Goal: Task Accomplishment & Management: Manage account settings

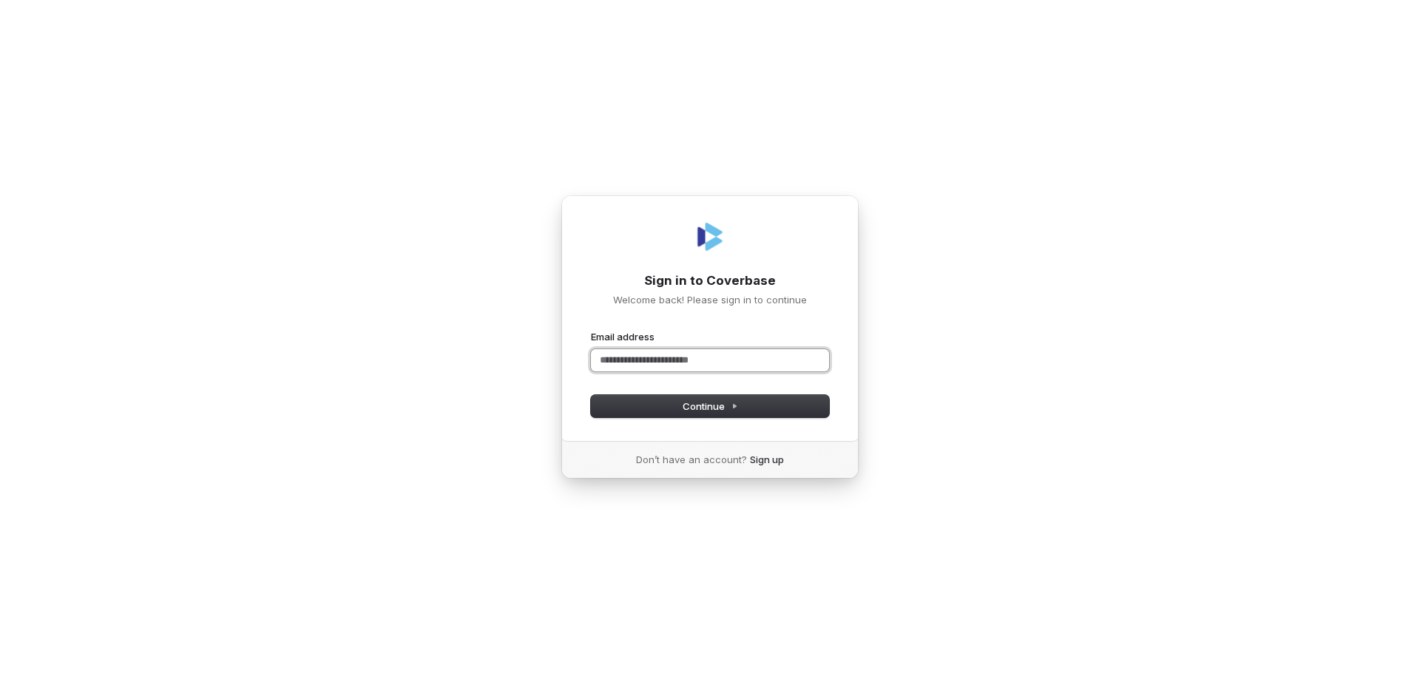
click at [640, 360] on input "Email address" at bounding box center [710, 360] width 238 height 22
click at [676, 403] on button "Continue" at bounding box center [710, 406] width 238 height 22
type input "**********"
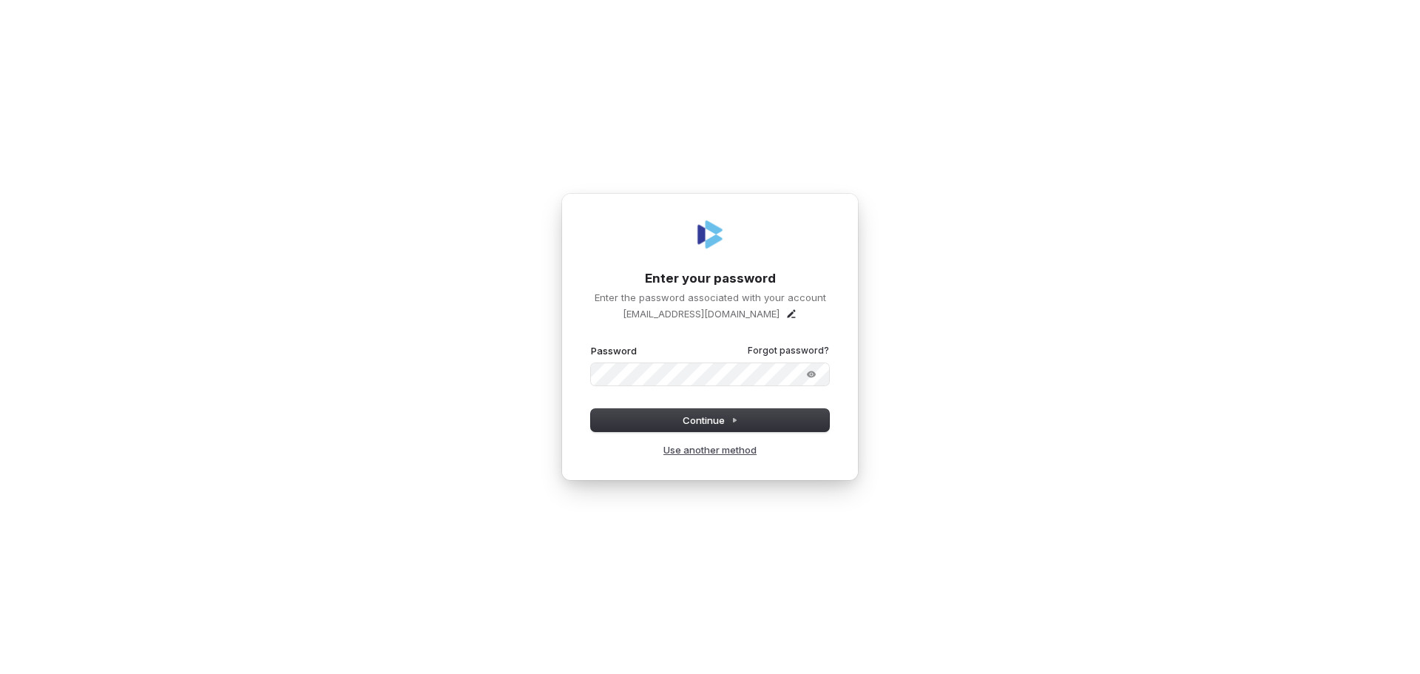
click at [737, 448] on link "Use another method" at bounding box center [709, 449] width 93 height 13
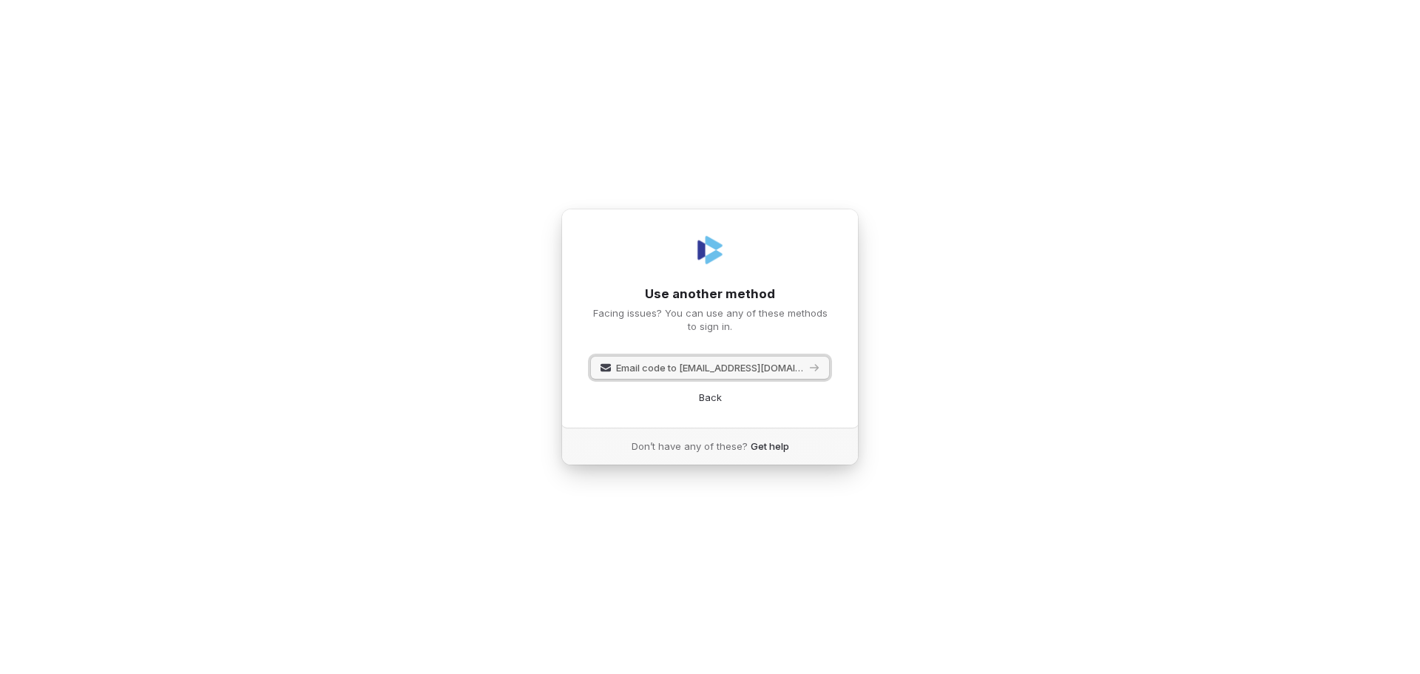
click at [701, 362] on span "Email code to [EMAIL_ADDRESS][DOMAIN_NAME]" at bounding box center [710, 367] width 189 height 13
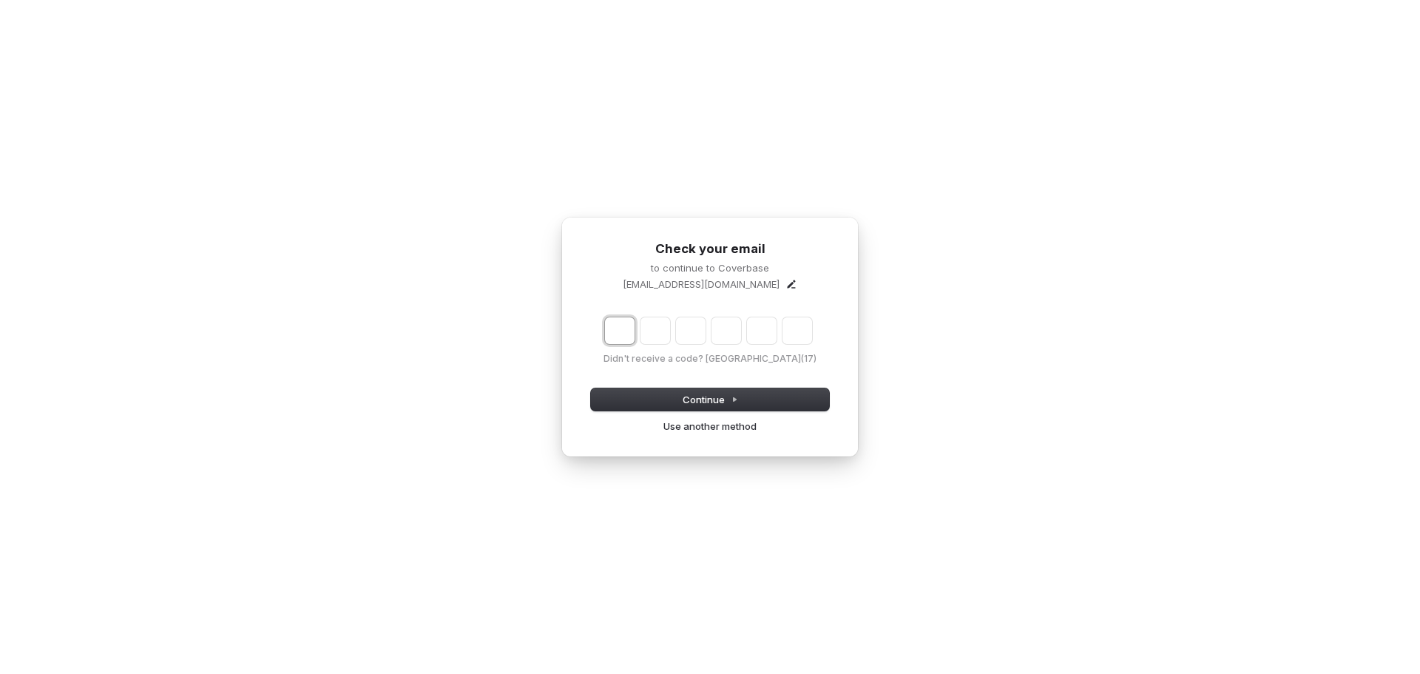
click at [613, 334] on input "Enter verification code. Digit 1" at bounding box center [620, 330] width 30 height 27
type input "*"
type input "**"
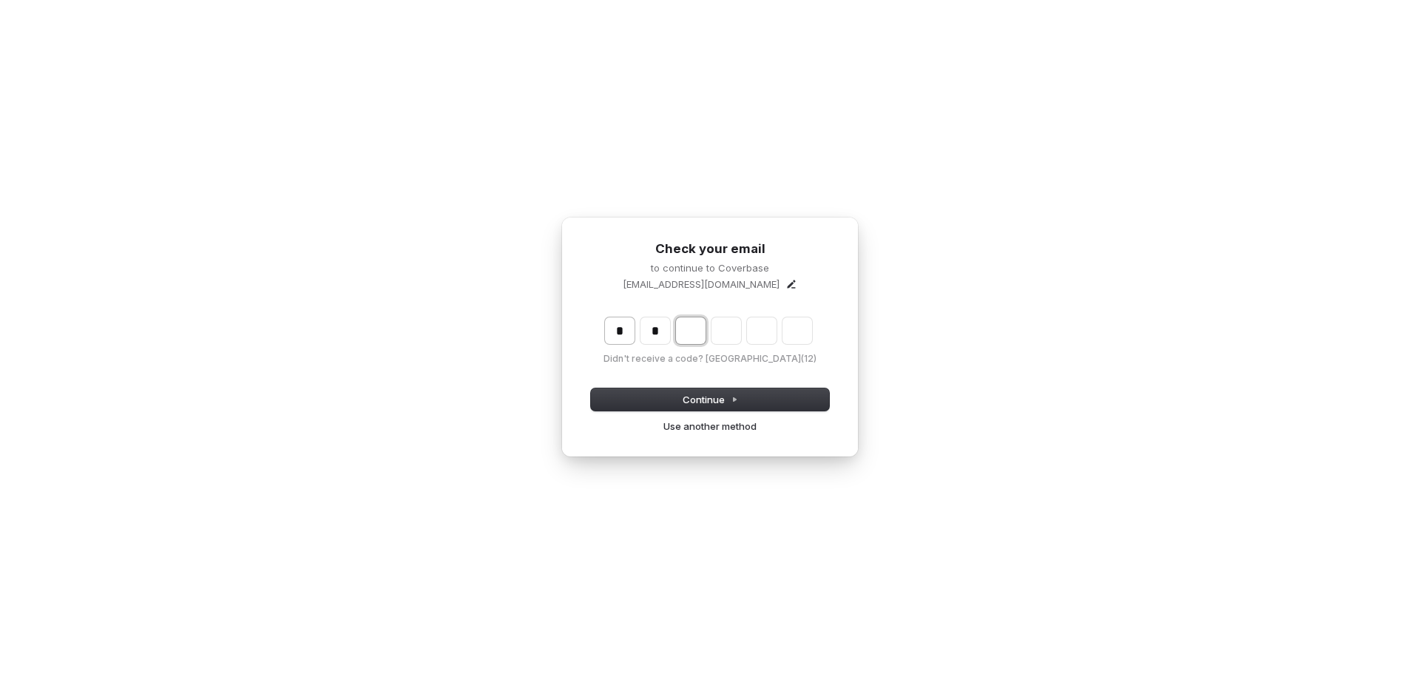
type input "*"
type input "***"
type input "*"
type input "****"
type input "*"
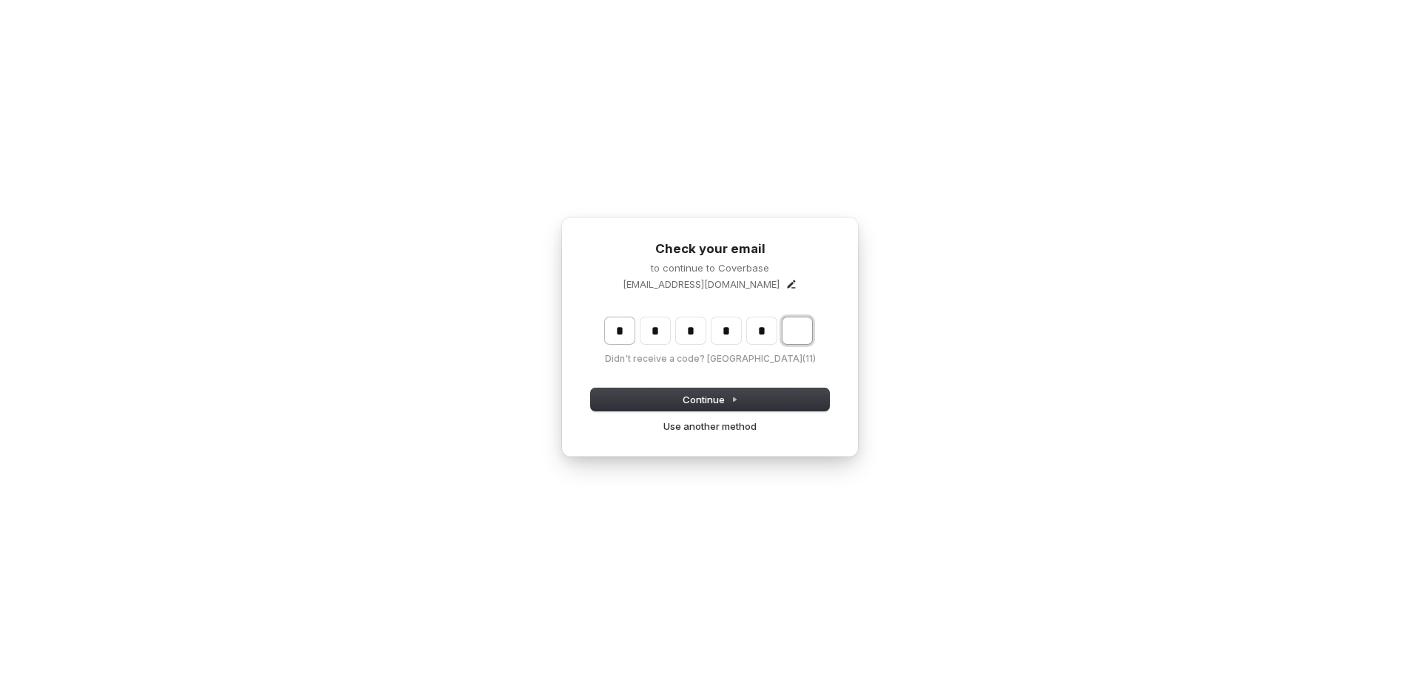
type input "******"
type input "*"
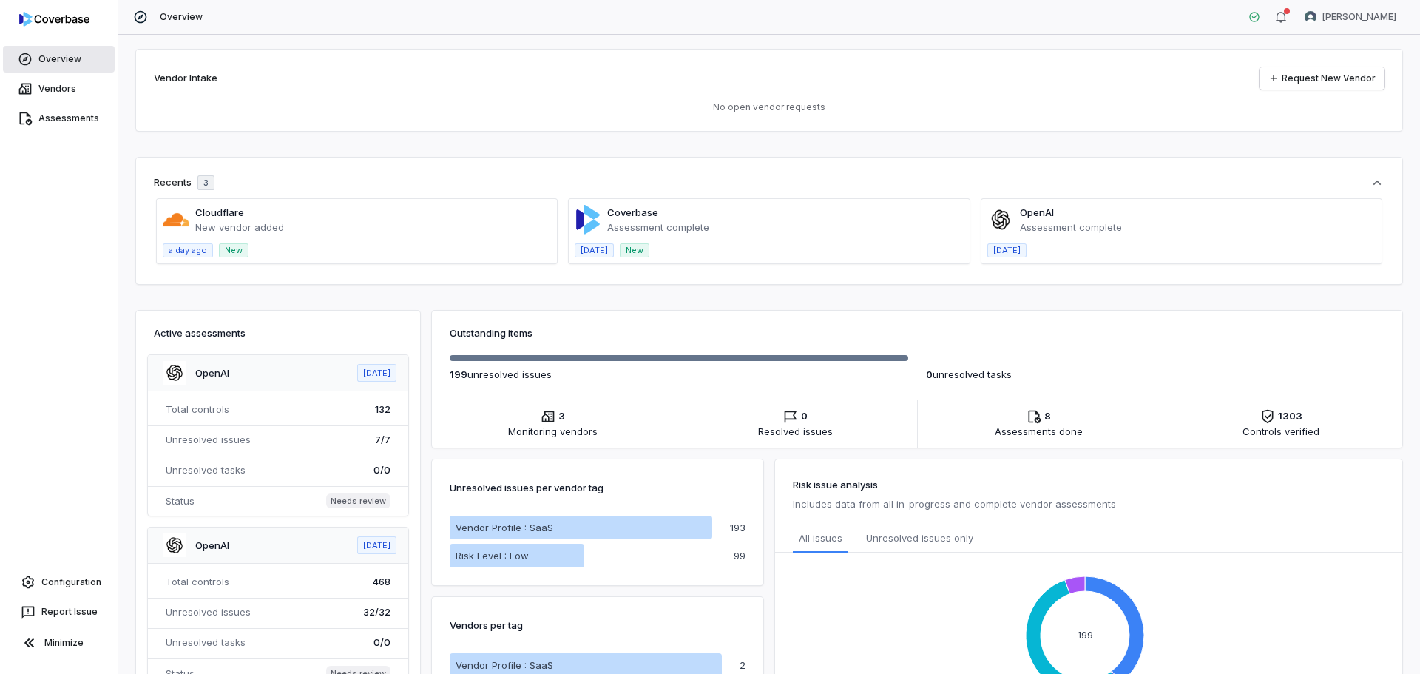
click at [69, 65] on link "Overview" at bounding box center [59, 59] width 112 height 27
click at [1316, 80] on link "Request New Vendor" at bounding box center [1321, 78] width 125 height 22
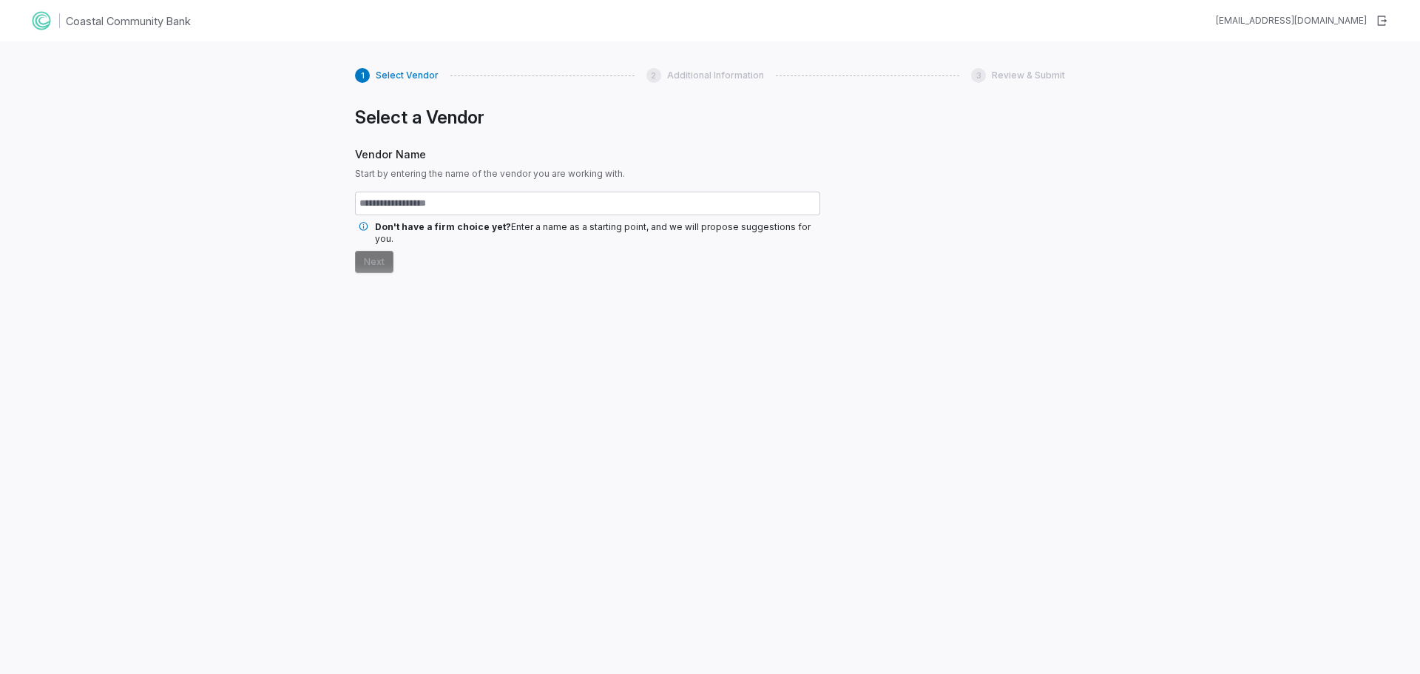
type input "*"
click at [33, 18] on img at bounding box center [42, 21] width 24 height 24
drag, startPoint x: 7, startPoint y: 1, endPoint x: 344, endPoint y: 93, distance: 349.6
click at [246, 93] on div "1 Select Vendor 2 Additional Information 3 Review & Submit Select a Vendor Vend…" at bounding box center [710, 378] width 1420 height 674
click at [85, 24] on h1 "Coastal Community Bank" at bounding box center [128, 21] width 125 height 16
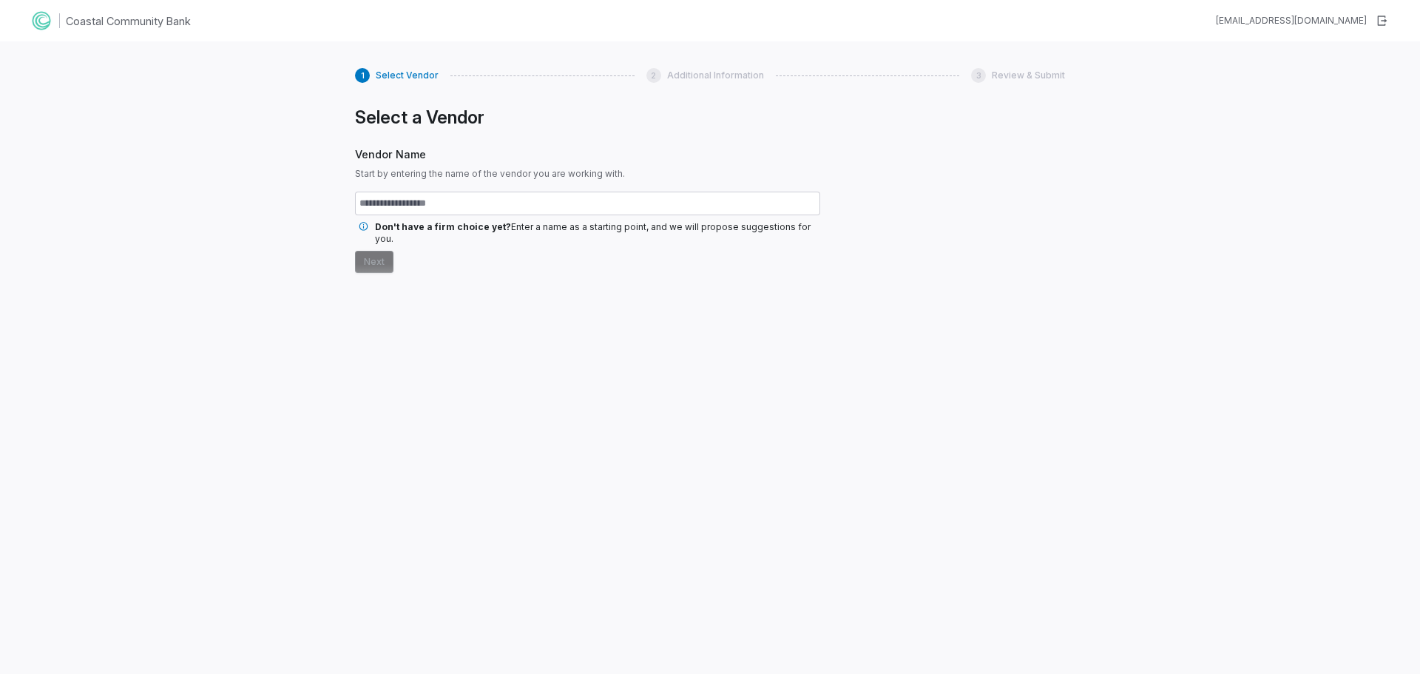
click at [30, 21] on img at bounding box center [42, 21] width 24 height 24
click at [38, 28] on img at bounding box center [42, 21] width 24 height 24
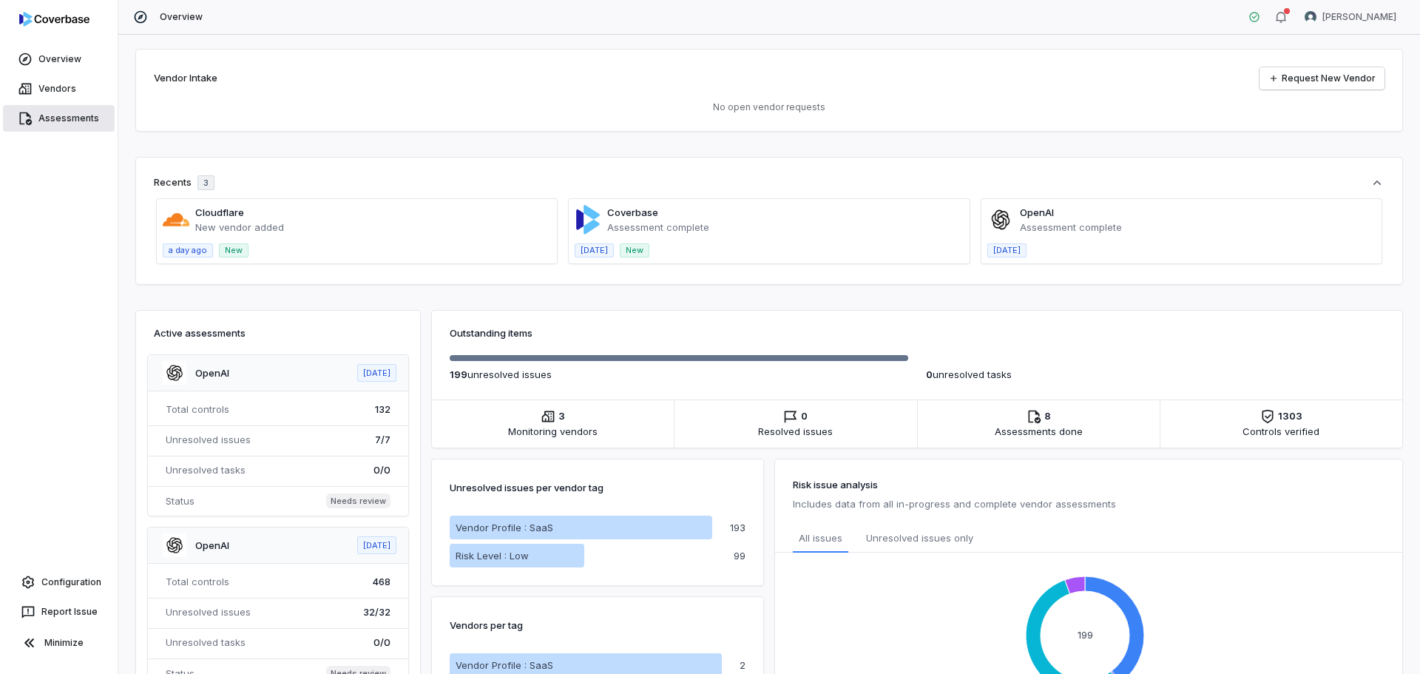
click at [94, 122] on link "Assessments" at bounding box center [59, 118] width 112 height 27
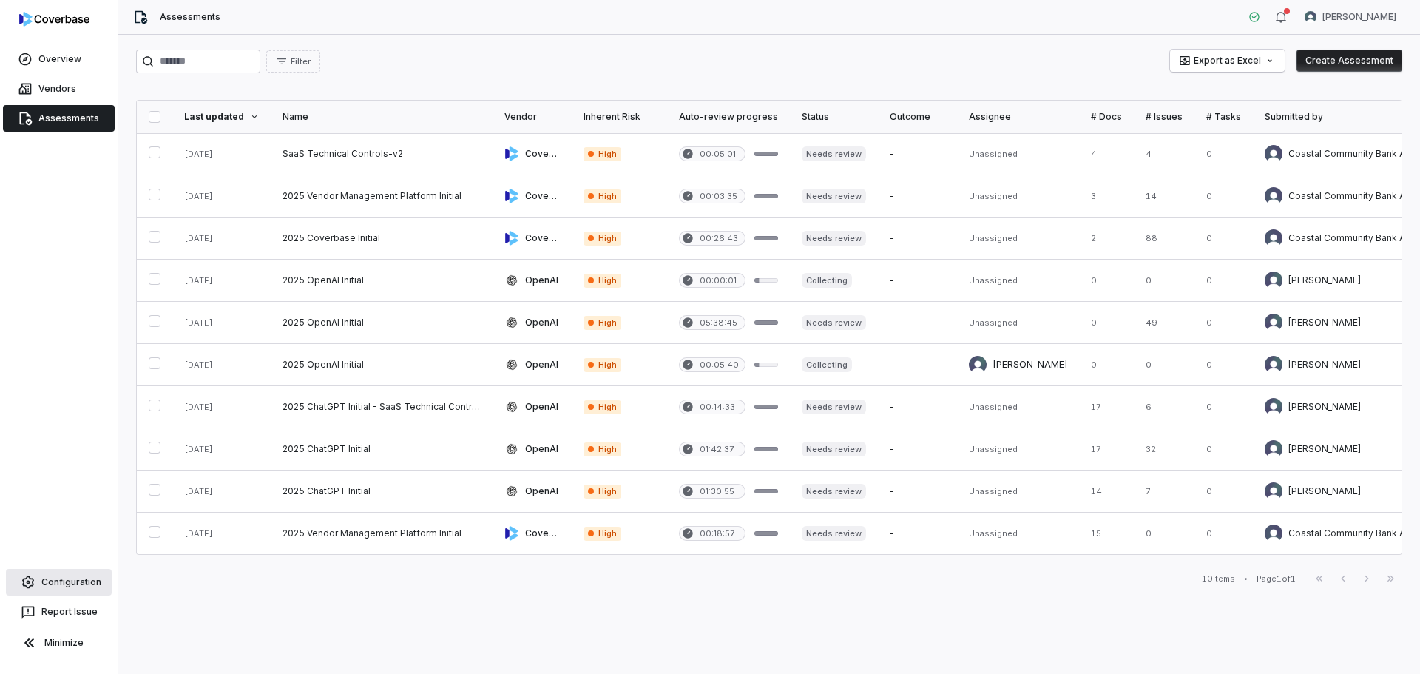
click at [81, 582] on link "Configuration" at bounding box center [59, 582] width 106 height 27
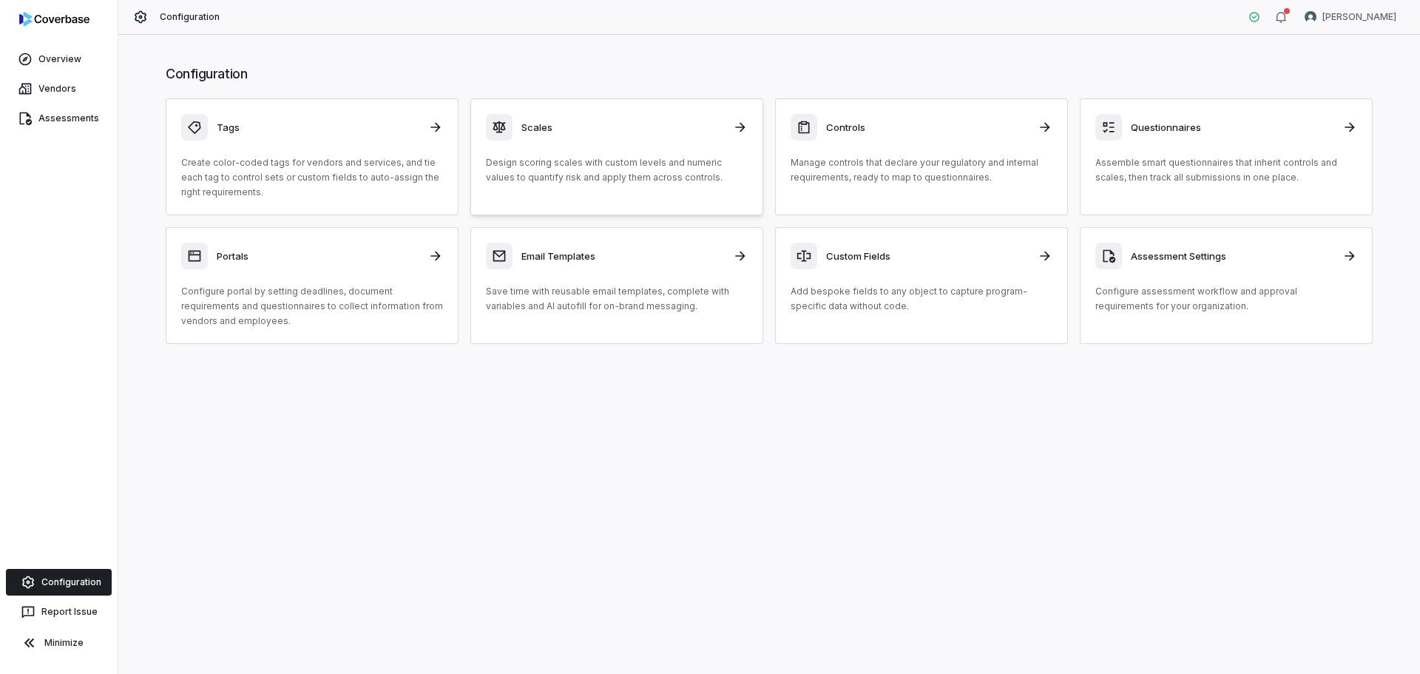
click at [546, 127] on h3 "Scales" at bounding box center [622, 127] width 203 height 13
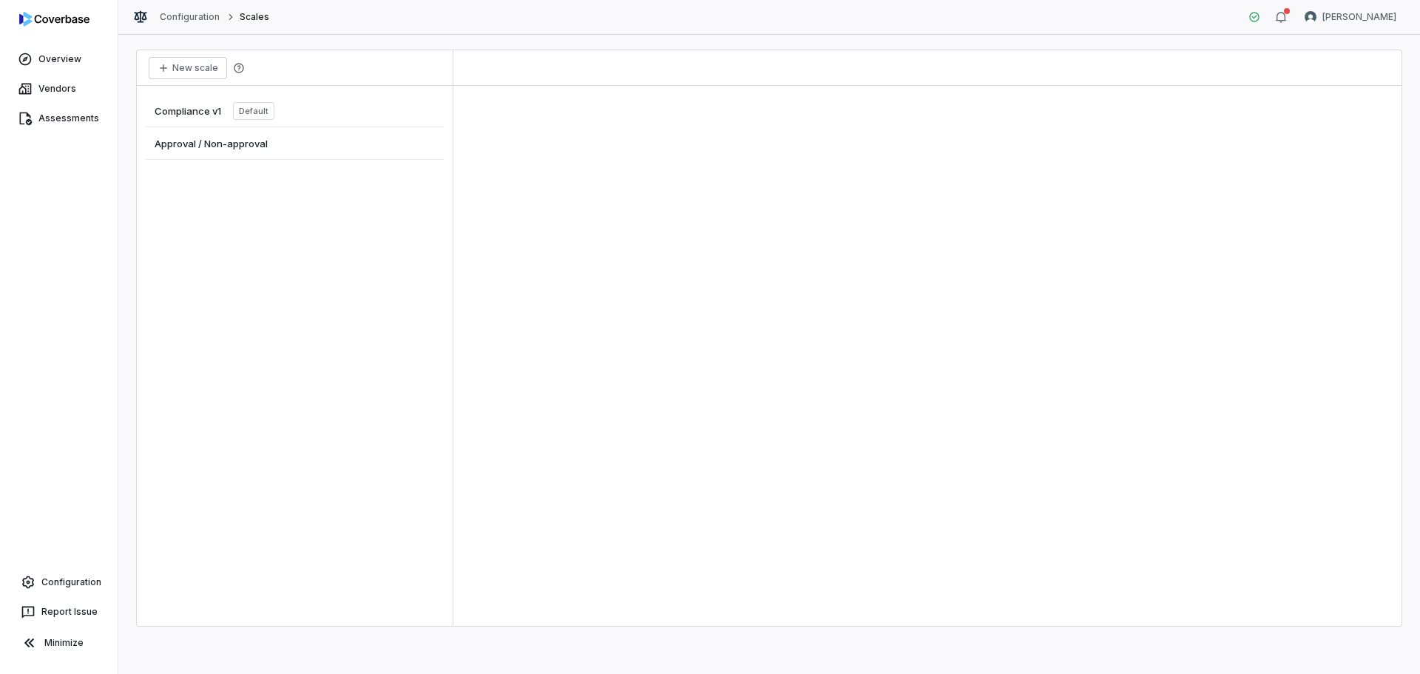
drag, startPoint x: 177, startPoint y: 300, endPoint x: 194, endPoint y: 104, distance: 197.4
click at [183, 285] on div "Compliance v1 Default Approval / Non-approval" at bounding box center [295, 356] width 316 height 540
click at [182, 61] on button "New scale" at bounding box center [188, 68] width 78 height 22
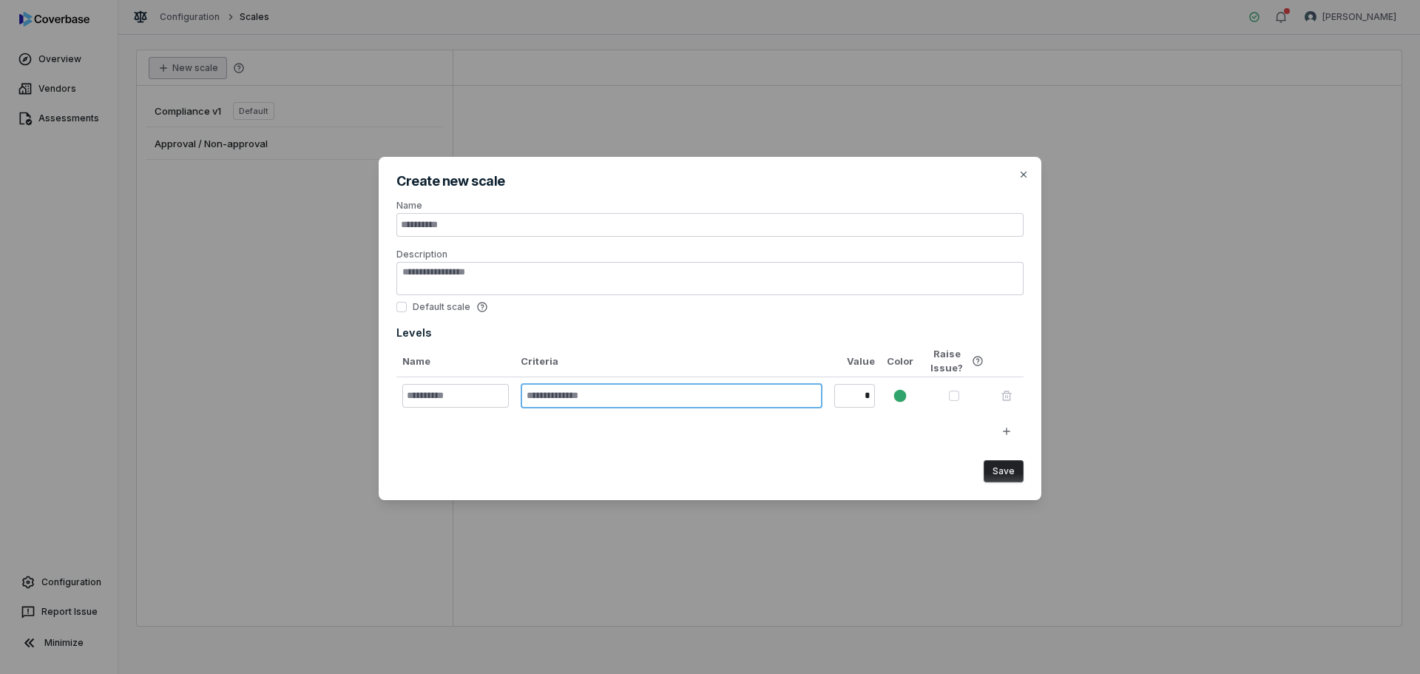
click at [643, 399] on textarea at bounding box center [672, 395] width 302 height 25
type textarea "*"
